Goal: Find specific page/section: Find specific page/section

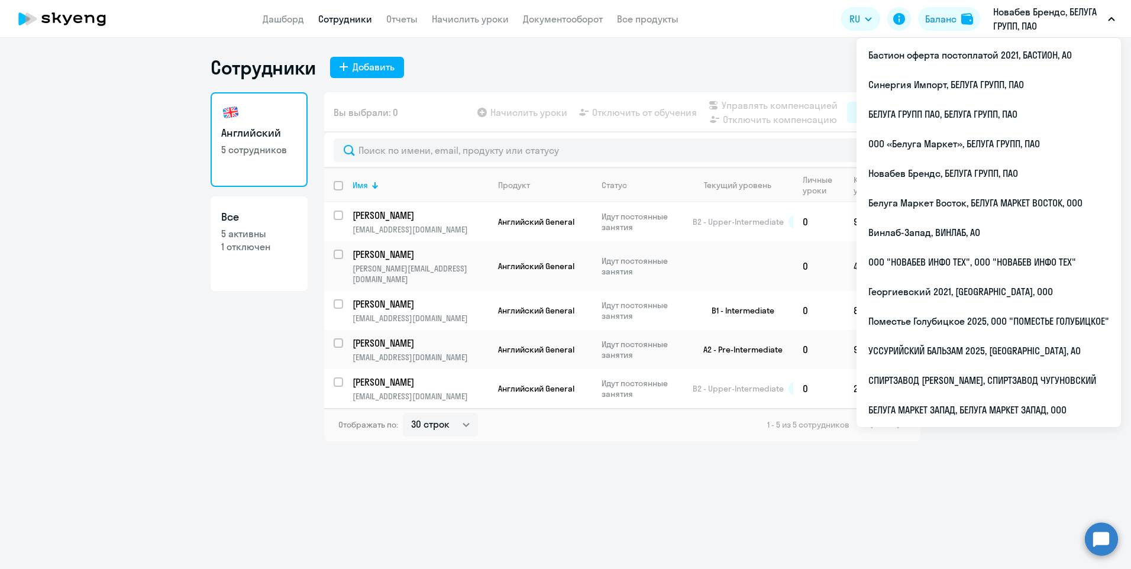
select select "30"
click at [1029, 47] on li "Бастион оферта постоплатой 2021, БАСТИОН, АО" at bounding box center [988, 55] width 264 height 30
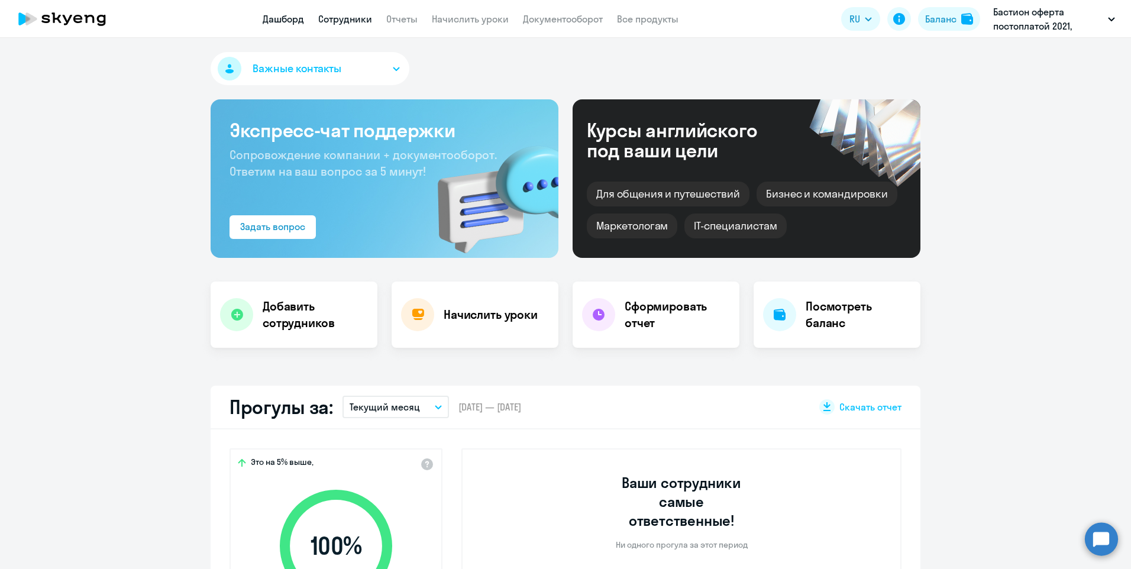
click at [343, 17] on link "Сотрудники" at bounding box center [345, 19] width 54 height 12
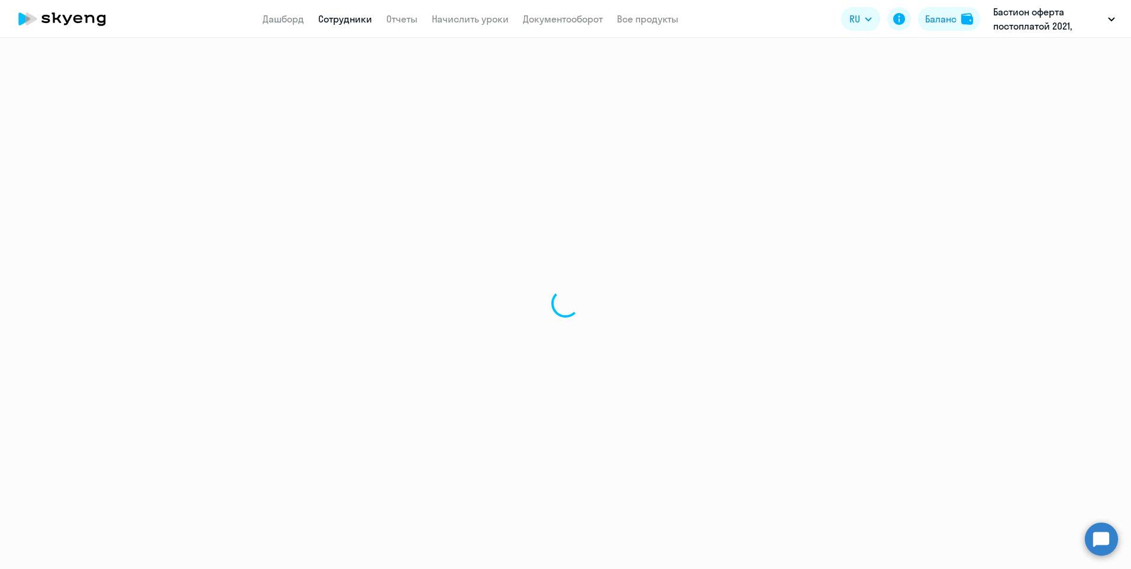
select select "30"
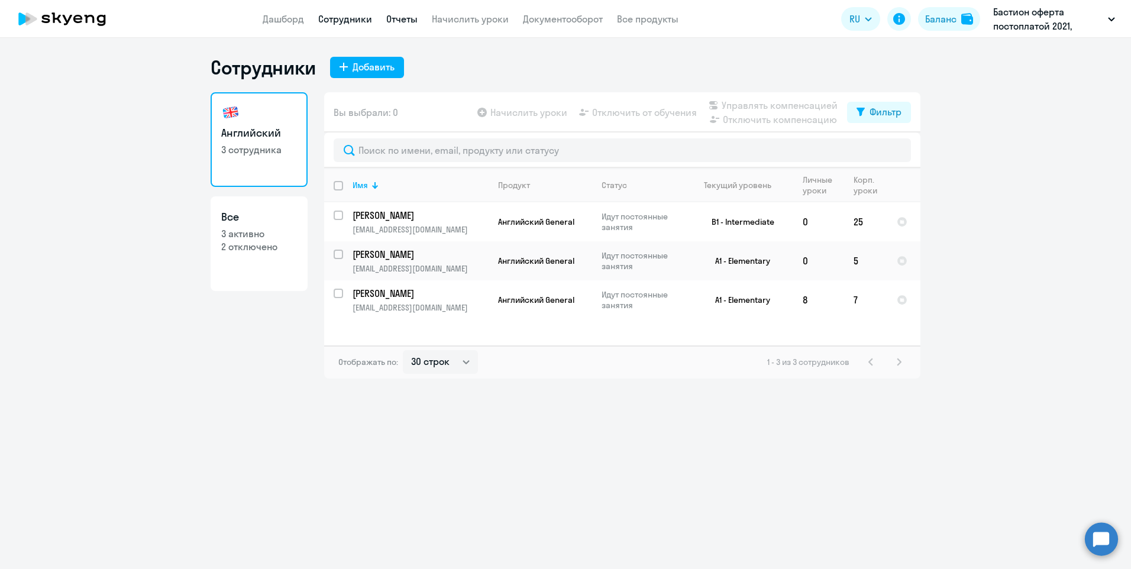
click at [401, 17] on link "Отчеты" at bounding box center [401, 19] width 31 height 12
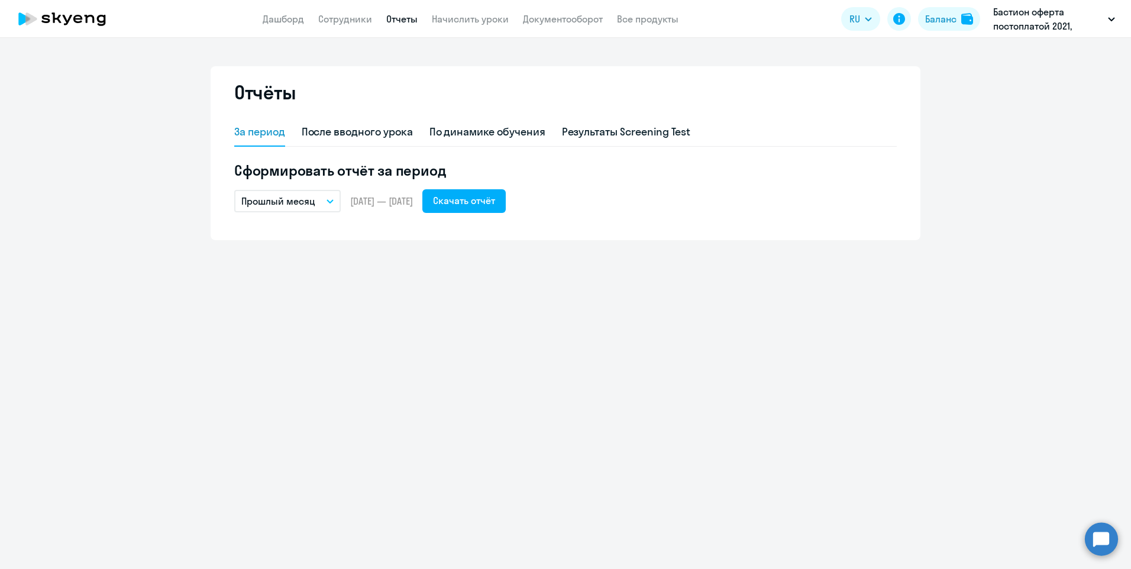
click at [319, 206] on button "Прошлый месяц" at bounding box center [287, 201] width 106 height 22
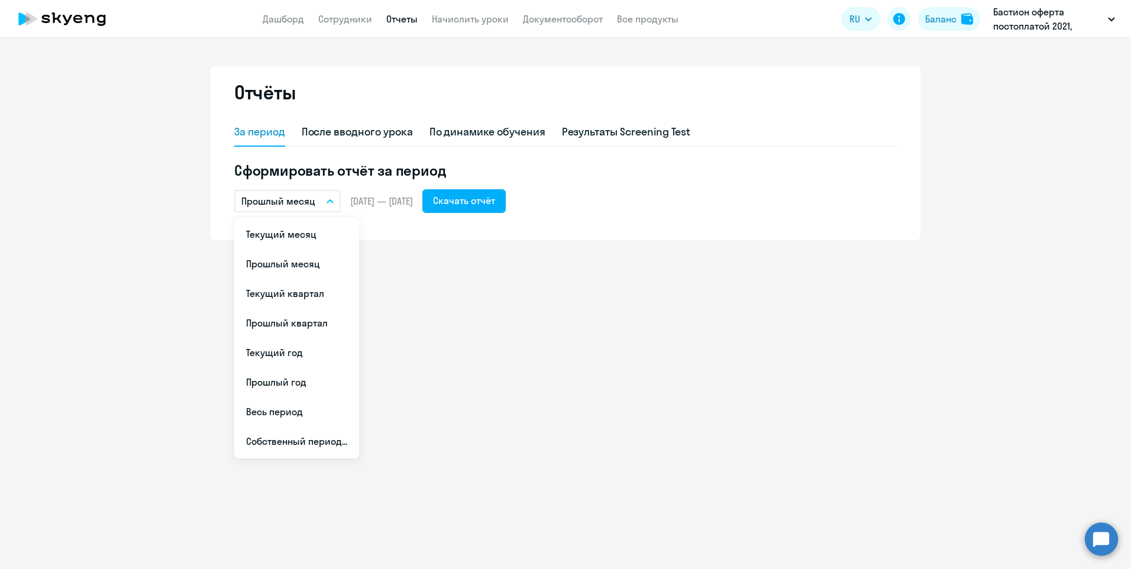
click at [319, 206] on button "Прошлый месяц" at bounding box center [287, 201] width 106 height 22
